Goal: Find specific page/section: Find specific page/section

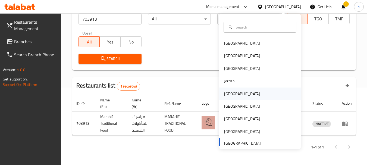
click at [232, 91] on div "[GEOGRAPHIC_DATA]" at bounding box center [242, 93] width 45 height 12
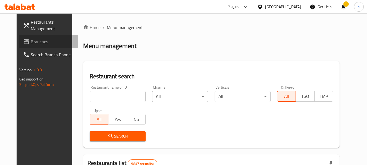
click at [31, 39] on span "Branches" at bounding box center [52, 41] width 43 height 7
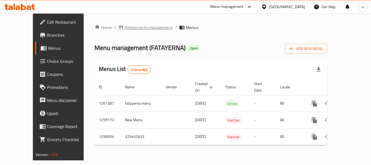
click at [130, 27] on span "Restaurants management" at bounding box center [149, 27] width 48 height 7
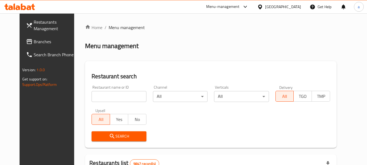
click at [117, 95] on input "search" at bounding box center [119, 96] width 55 height 11
paste input "684028"
type input "684028"
click at [113, 136] on span "Search" at bounding box center [119, 136] width 46 height 7
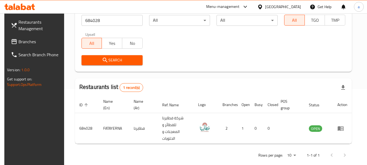
scroll to position [77, 0]
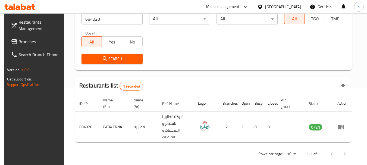
click at [291, 7] on div "[GEOGRAPHIC_DATA]" at bounding box center [283, 7] width 36 height 6
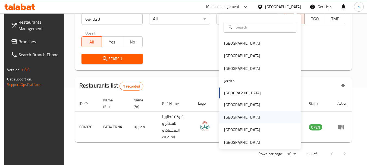
click at [232, 120] on div "[GEOGRAPHIC_DATA]" at bounding box center [242, 117] width 45 height 12
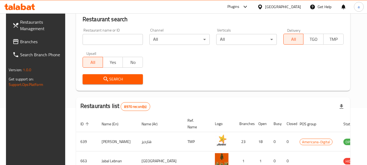
scroll to position [77, 0]
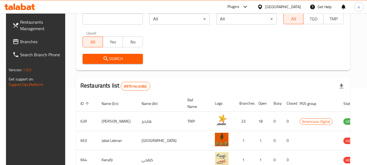
click at [22, 43] on span "Branches" at bounding box center [41, 41] width 43 height 7
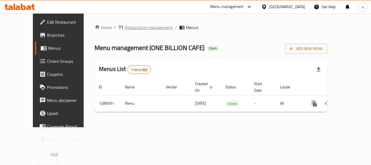
click at [127, 27] on span "Restaurants management" at bounding box center [149, 27] width 48 height 7
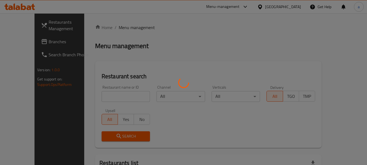
click at [108, 95] on div at bounding box center [183, 82] width 367 height 165
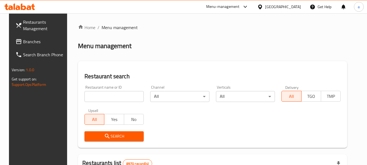
click at [102, 95] on input "search" at bounding box center [113, 96] width 59 height 11
paste input "697746"
type input "697746"
click at [134, 129] on div "Search" at bounding box center [114, 136] width 66 height 17
click at [131, 138] on span "Search" at bounding box center [114, 136] width 51 height 7
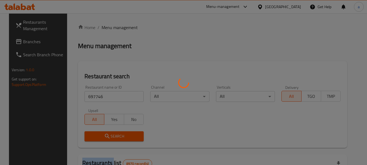
click at [131, 138] on div at bounding box center [183, 82] width 367 height 165
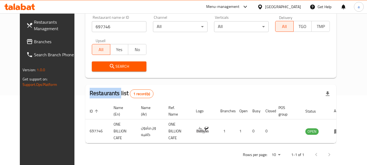
scroll to position [73, 0]
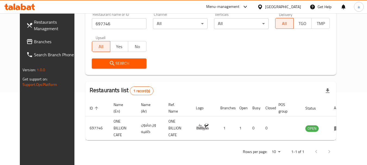
click at [297, 7] on div "Qatar" at bounding box center [283, 7] width 36 height 6
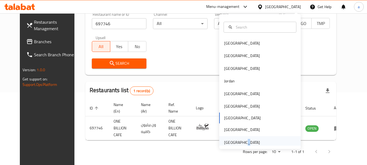
click at [240, 136] on div "[GEOGRAPHIC_DATA]" at bounding box center [242, 142] width 45 height 12
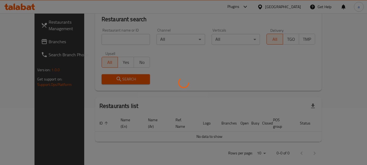
scroll to position [73, 0]
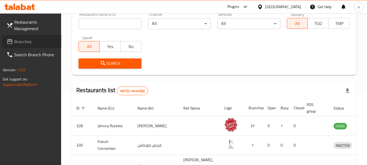
drag, startPoint x: 25, startPoint y: 37, endPoint x: 27, endPoint y: 48, distance: 10.4
click at [25, 38] on span "Branches" at bounding box center [35, 41] width 43 height 7
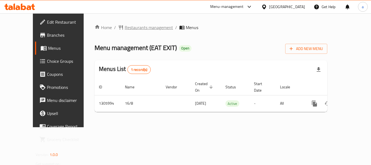
click at [133, 27] on span "Restaurants management" at bounding box center [149, 27] width 48 height 7
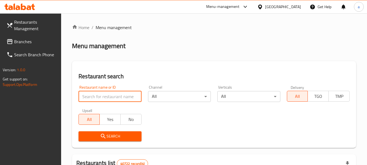
click at [121, 99] on input "search" at bounding box center [109, 96] width 63 height 11
paste input "703815"
type input "703815"
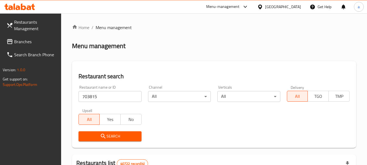
click at [116, 133] on span "Search" at bounding box center [110, 136] width 54 height 7
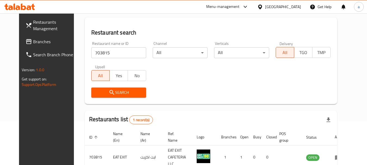
scroll to position [73, 0]
